Goal: Complete application form: Complete application form

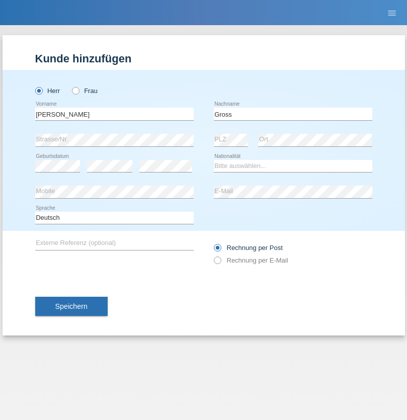
type input "Gross"
select select "CH"
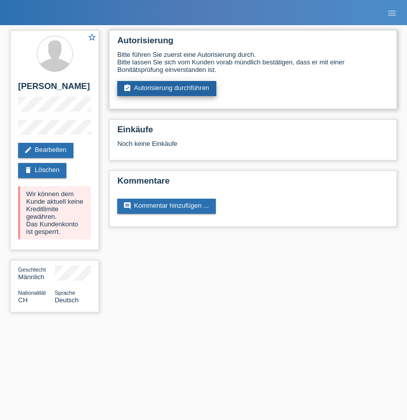
click at [167, 89] on link "assignment_turned_in Autorisierung durchführen" at bounding box center [166, 88] width 99 height 15
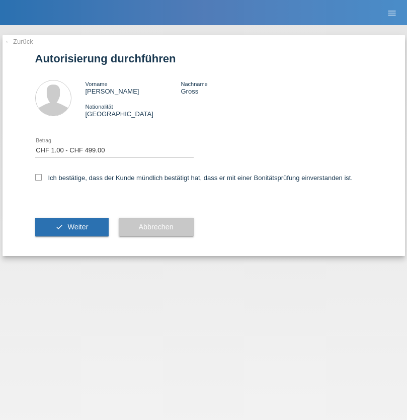
select select "1"
checkbox input "true"
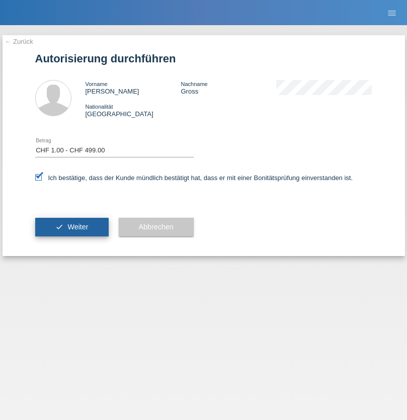
click at [71, 227] on span "Weiter" at bounding box center [77, 227] width 21 height 8
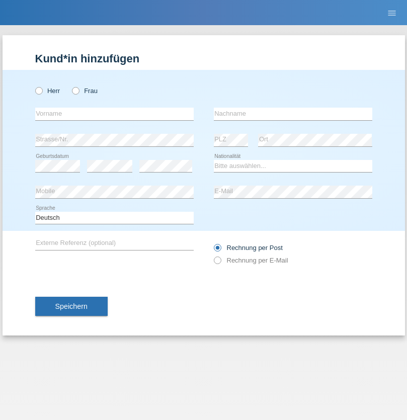
radio input "true"
click at [114, 114] on input "text" at bounding box center [114, 114] width 159 height 13
type input "[PERSON_NAME]"
click at [293, 114] on input "text" at bounding box center [293, 114] width 159 height 13
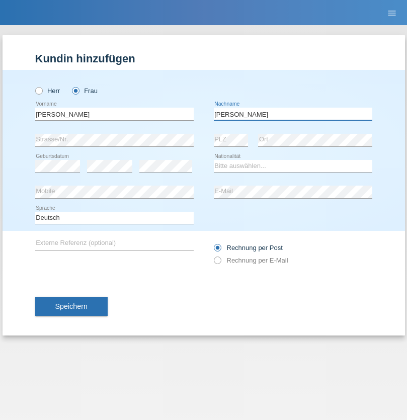
type input "pfunder"
select select "CH"
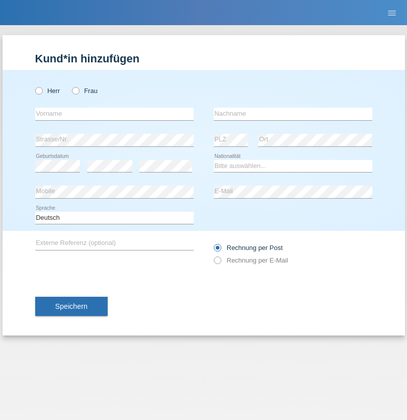
radio input "true"
click at [114, 114] on input "text" at bounding box center [114, 114] width 159 height 13
type input "Sofia"
click at [293, 114] on input "text" at bounding box center [293, 114] width 159 height 13
type input "Zuccarello"
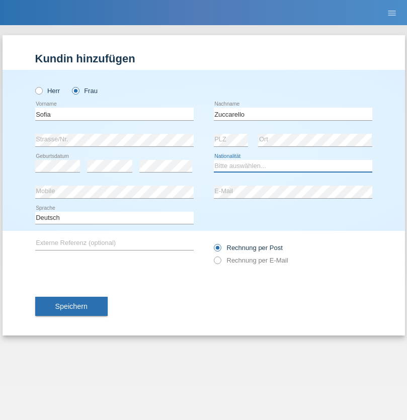
select select "CH"
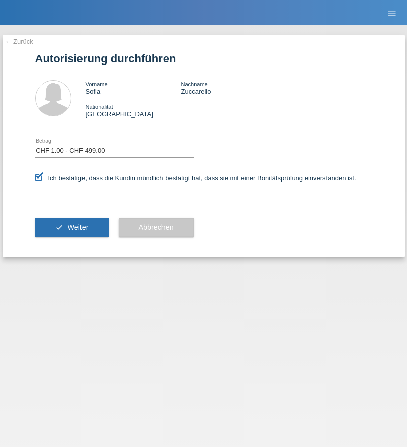
select select "1"
click at [71, 227] on span "Weiter" at bounding box center [77, 227] width 21 height 8
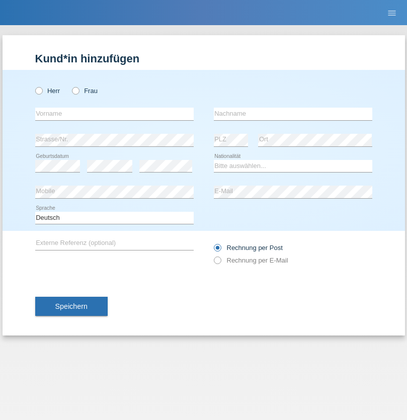
radio input "true"
click at [114, 114] on input "text" at bounding box center [114, 114] width 159 height 13
type input "Eldin"
click at [293, 114] on input "text" at bounding box center [293, 114] width 159 height 13
type input "Vejselji"
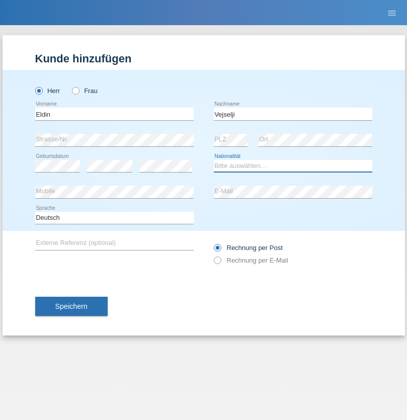
select select "MK"
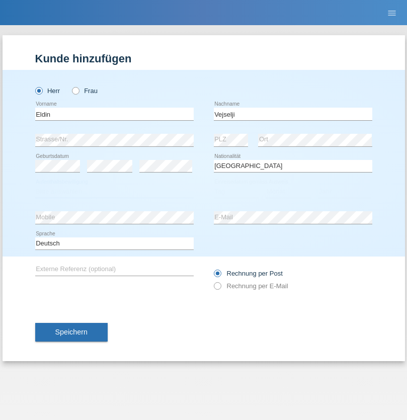
select select "C"
select select "29"
select select "09"
select select "2021"
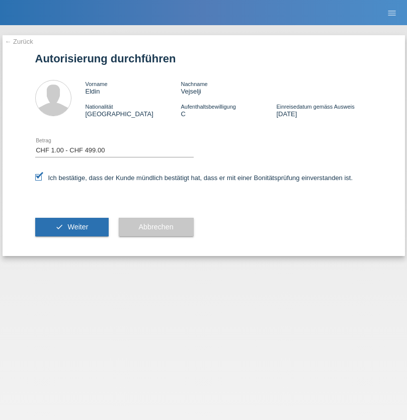
select select "1"
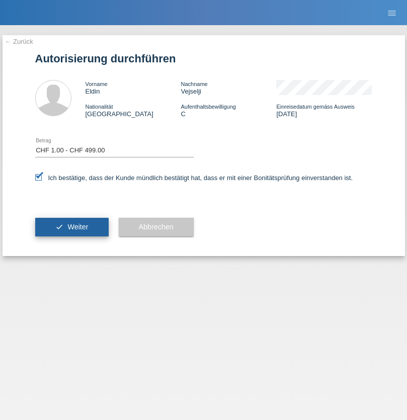
click at [71, 227] on span "Weiter" at bounding box center [77, 227] width 21 height 8
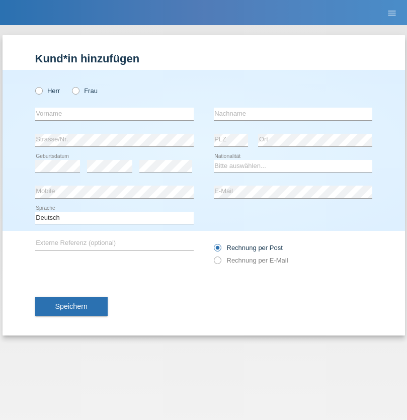
radio input "true"
click at [114, 114] on input "text" at bounding box center [114, 114] width 159 height 13
type input "[PERSON_NAME]"
click at [293, 114] on input "text" at bounding box center [293, 114] width 159 height 13
type input "Ramuz"
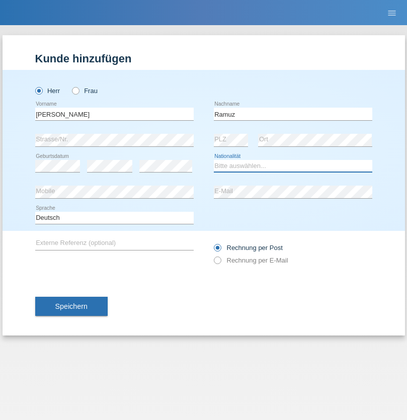
select select "CH"
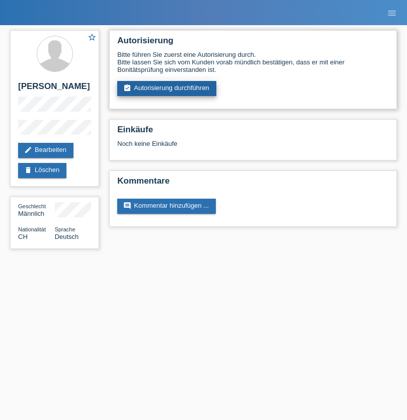
click at [167, 89] on link "assignment_turned_in Autorisierung durchführen" at bounding box center [166, 88] width 99 height 15
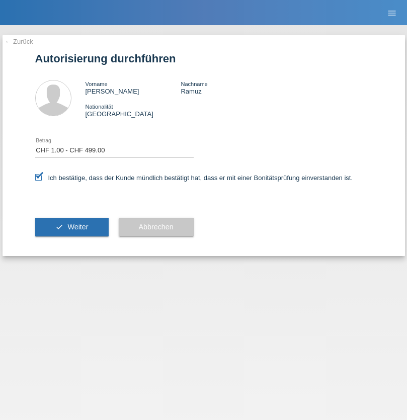
select select "1"
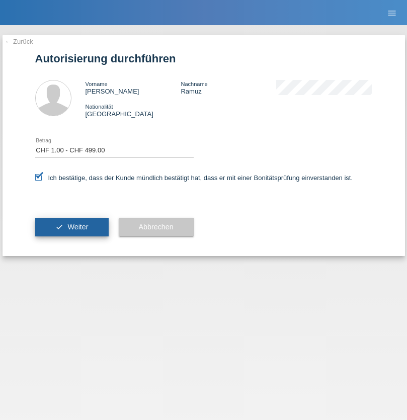
click at [71, 227] on span "Weiter" at bounding box center [77, 227] width 21 height 8
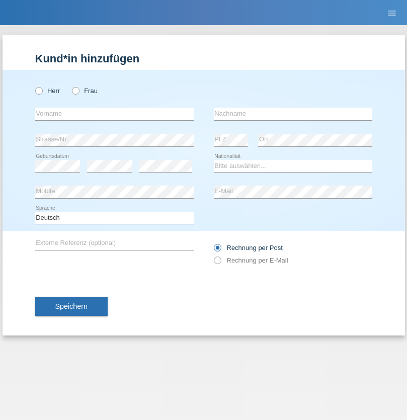
radio input "true"
click at [114, 114] on input "text" at bounding box center [114, 114] width 159 height 13
type input "Melis"
click at [293, 114] on input "text" at bounding box center [293, 114] width 159 height 13
type input "Mujovic"
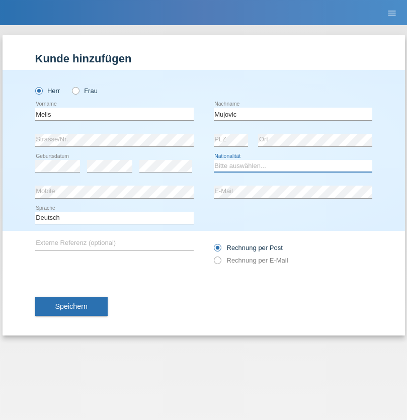
select select "RS"
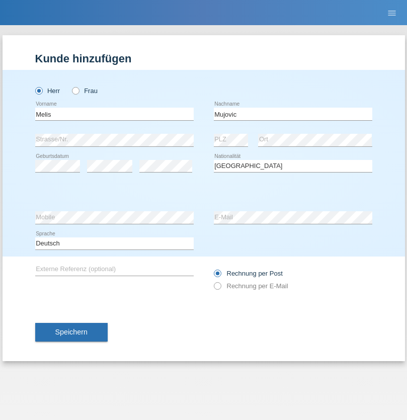
select select "C"
select select "21"
select select "11"
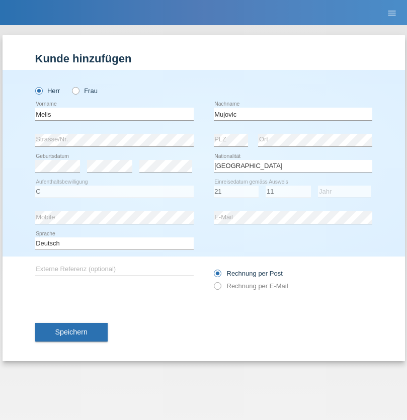
select select "2013"
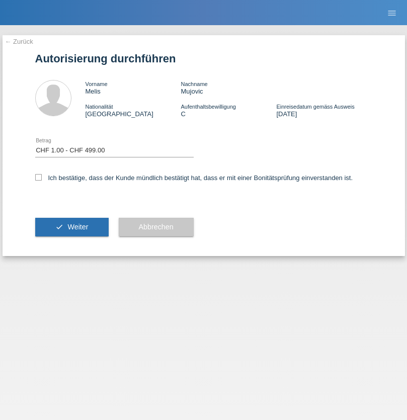
select select "1"
checkbox input "true"
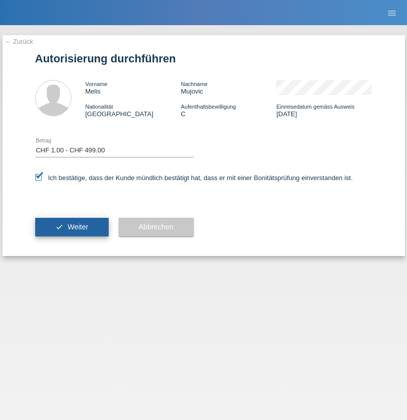
click at [71, 227] on span "Weiter" at bounding box center [77, 227] width 21 height 8
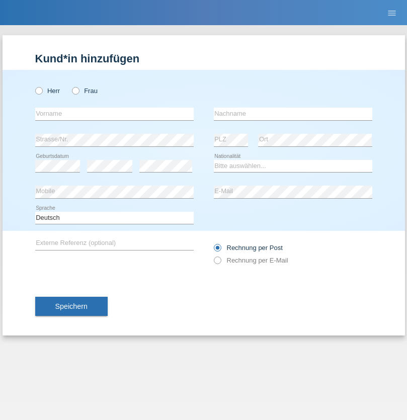
radio input "true"
click at [114, 114] on input "text" at bounding box center [114, 114] width 159 height 13
type input "Eldin"
click at [293, 114] on input "text" at bounding box center [293, 114] width 159 height 13
type input "Vejselji"
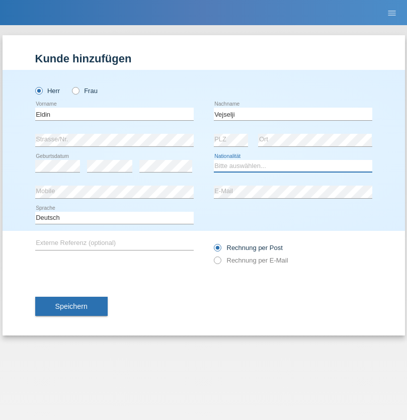
select select "CH"
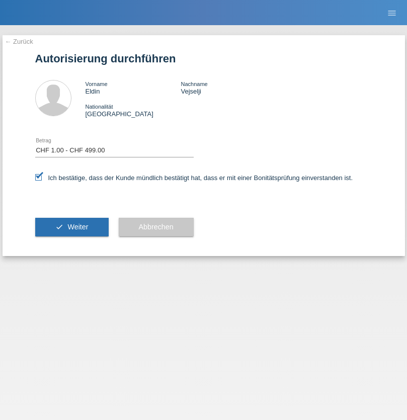
select select "1"
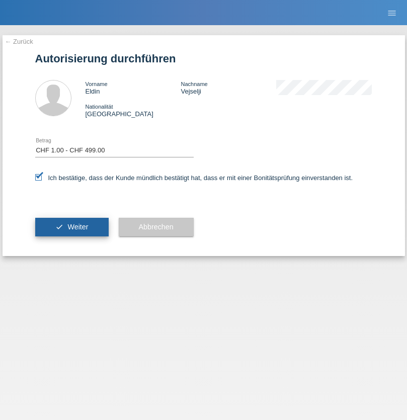
click at [71, 227] on span "Weiter" at bounding box center [77, 227] width 21 height 8
